Goal: Transaction & Acquisition: Purchase product/service

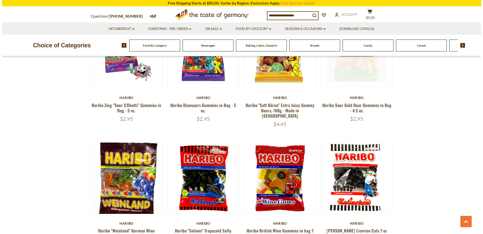
scroll to position [227, 0]
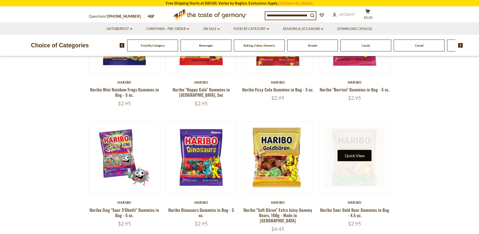
click at [358, 150] on button "Quick View" at bounding box center [355, 155] width 34 height 11
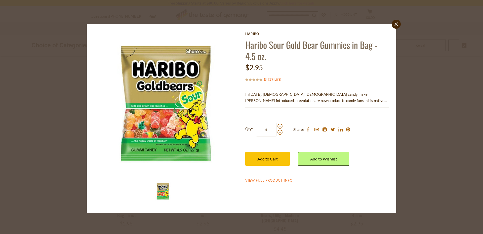
click at [313, 102] on p "In [DATE], [DEMOGRAPHIC_DATA] [DEMOGRAPHIC_DATA] candy maker [PERSON_NAME] intr…" at bounding box center [316, 97] width 143 height 13
click at [259, 180] on link "View Full Product Info" at bounding box center [268, 180] width 47 height 5
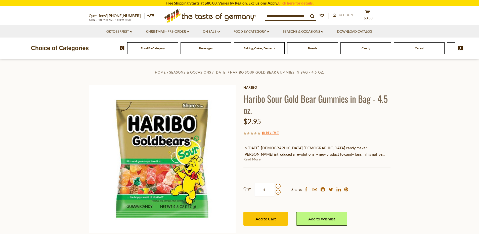
click at [254, 160] on link "Read More" at bounding box center [252, 159] width 17 height 5
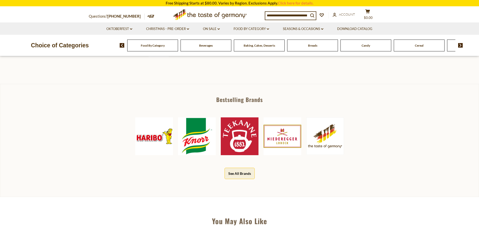
scroll to position [327, 0]
